Goal: Task Accomplishment & Management: Use online tool/utility

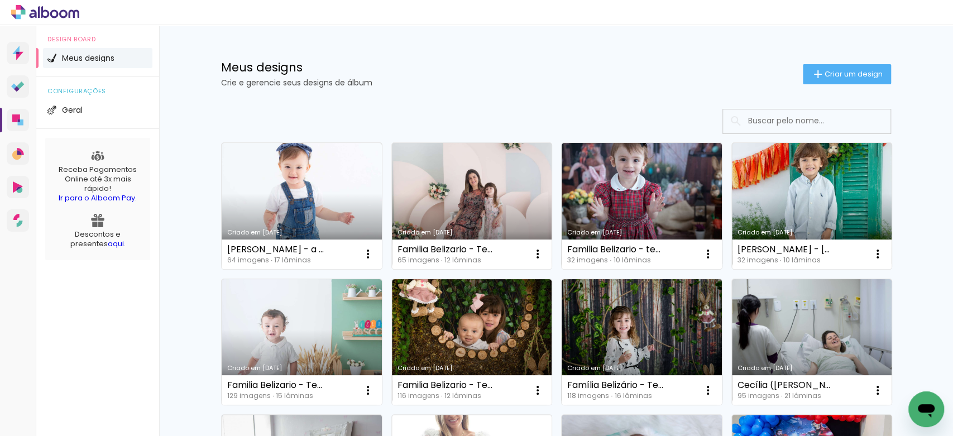
click at [800, 121] on input at bounding box center [821, 120] width 159 height 23
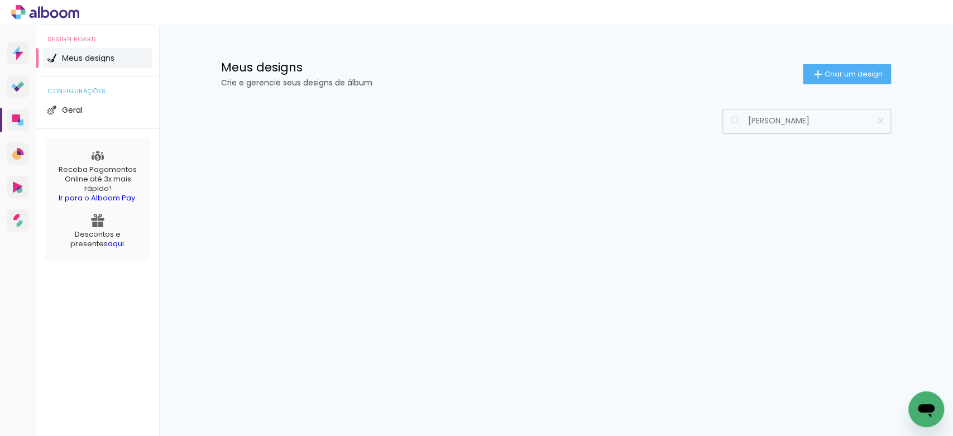
click at [773, 121] on input "[PERSON_NAME]" at bounding box center [812, 120] width 140 height 23
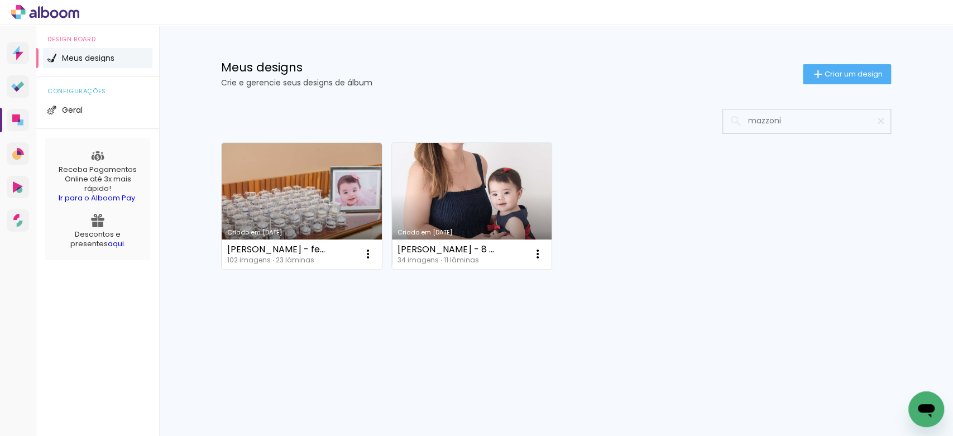
type input "mazzoni"
type paper-input "mazzoni"
click at [502, 191] on link "Criado em [DATE]" at bounding box center [472, 206] width 160 height 126
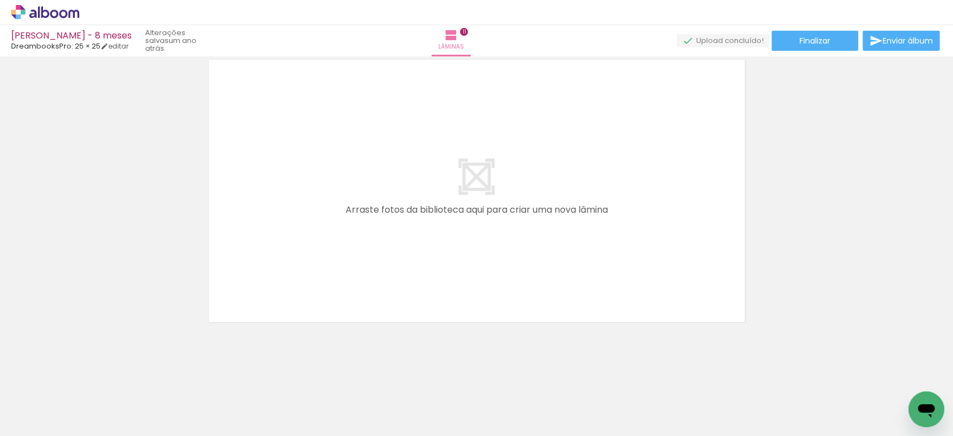
scroll to position [2978, 0]
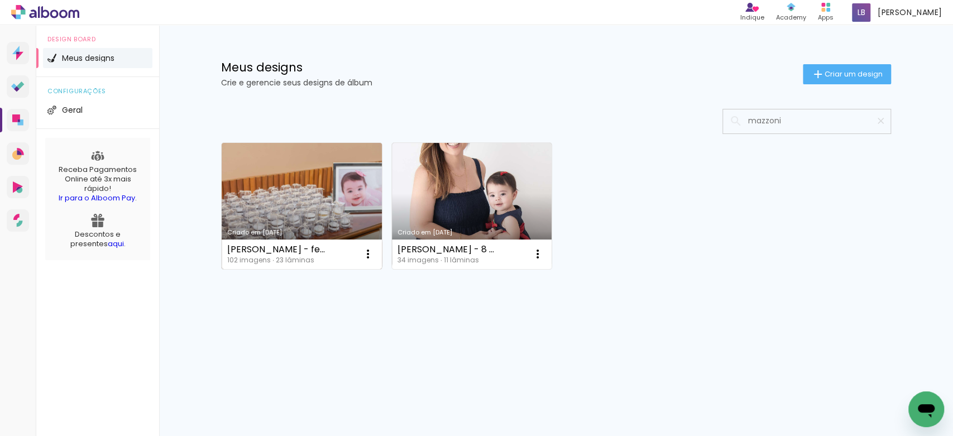
type input "mazzoni"
type paper-input "mazzoni"
click at [318, 184] on link "Criado em [DATE]" at bounding box center [302, 206] width 160 height 126
